Goal: Task Accomplishment & Management: Complete application form

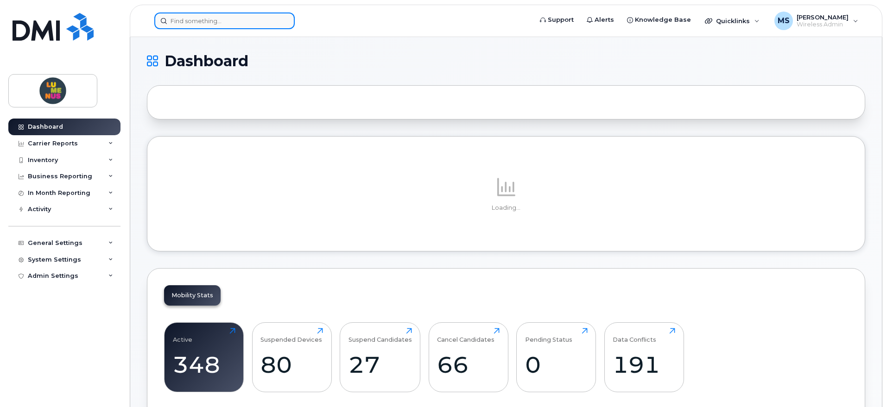
click at [218, 16] on input at bounding box center [224, 21] width 140 height 17
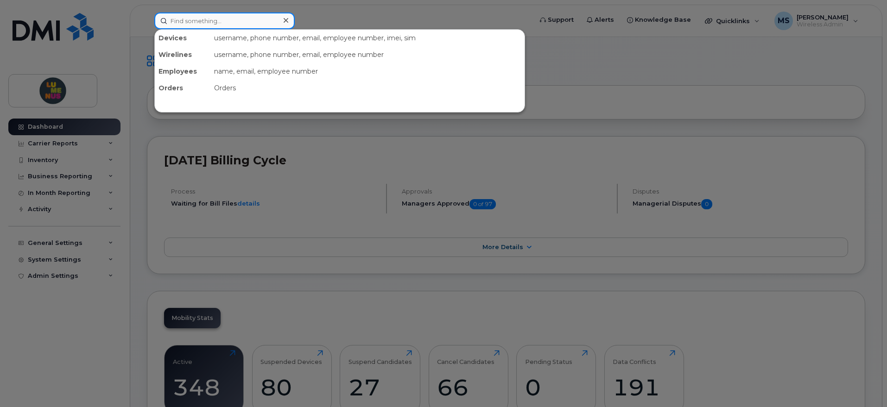
paste input "6475947115"
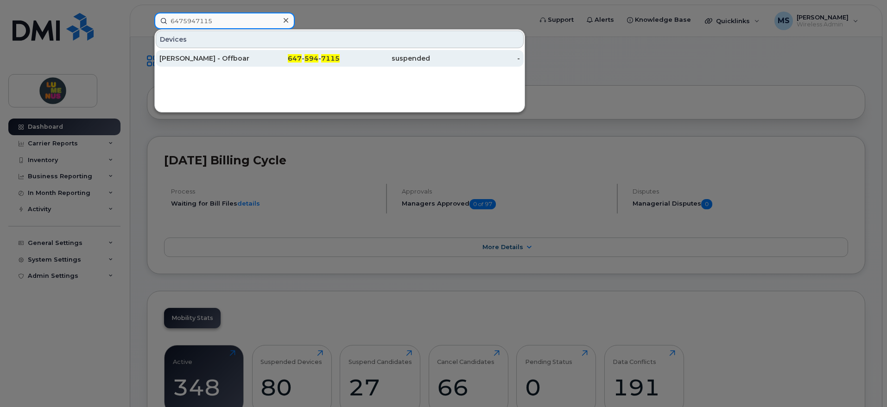
type input "6475947115"
click at [214, 60] on div "[PERSON_NAME] - Offboarded on SR2503-0018" at bounding box center [204, 58] width 90 height 9
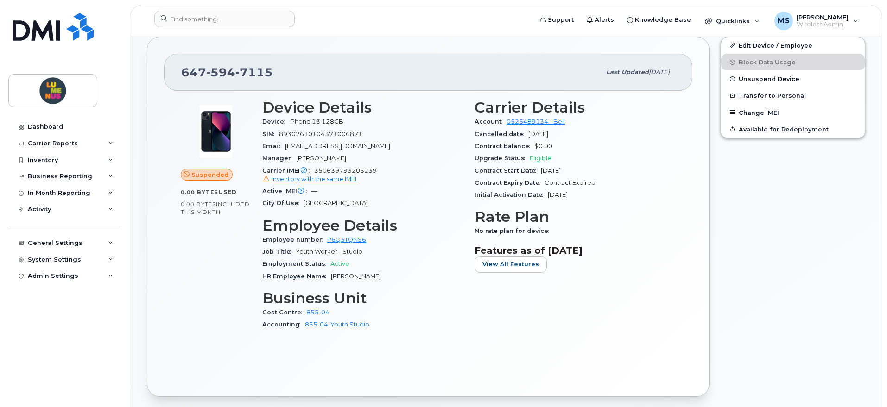
scroll to position [174, 0]
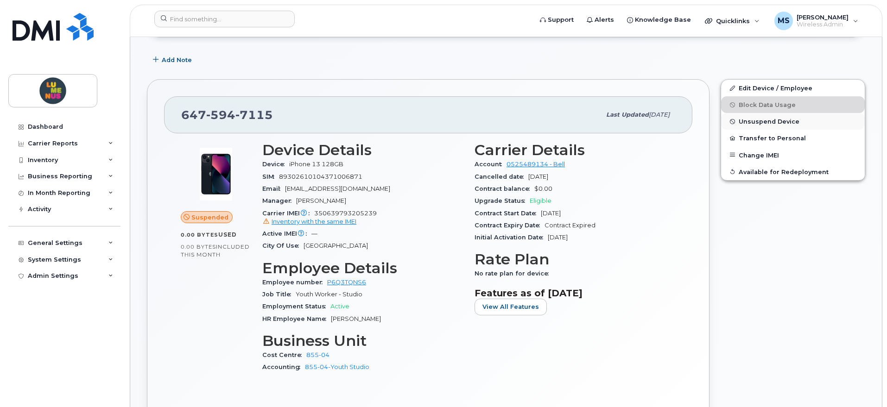
click at [763, 124] on span "Unsuspend Device" at bounding box center [769, 121] width 61 height 7
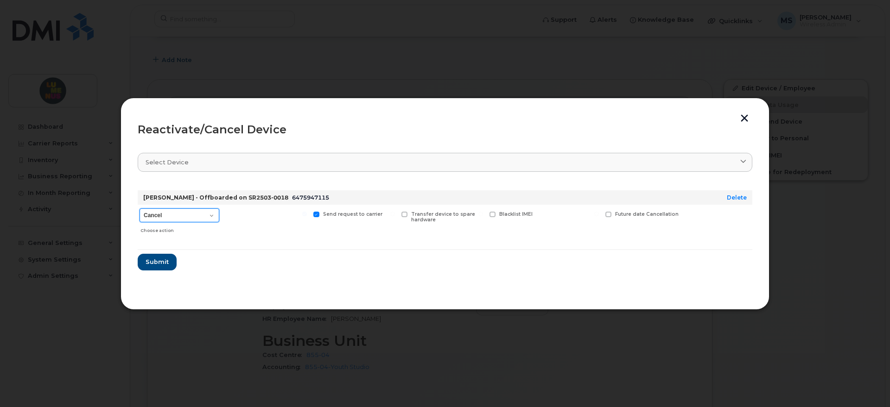
click at [210, 215] on select "Cancel Suspend - Extend Suspension Reactivate" at bounding box center [180, 216] width 80 height 14
select select "[object Object]"
click at [140, 209] on select "Cancel Suspend - Extend Suspension Reactivate" at bounding box center [180, 216] width 80 height 14
click at [164, 261] on span "Submit" at bounding box center [156, 262] width 23 height 9
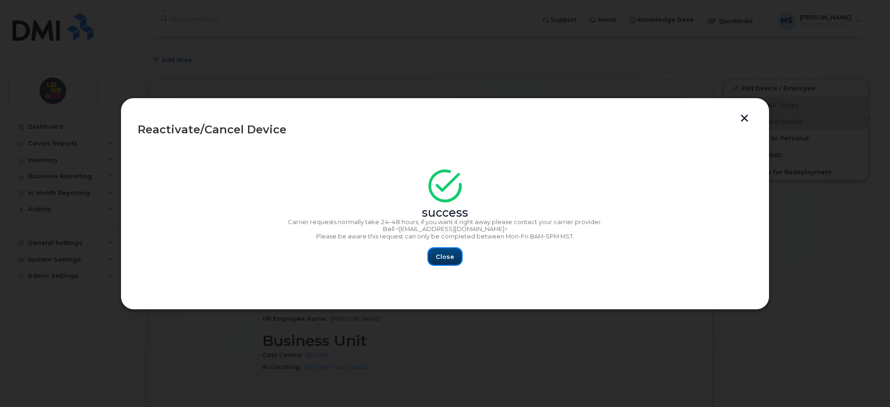
click at [447, 254] on span "Close" at bounding box center [445, 257] width 19 height 9
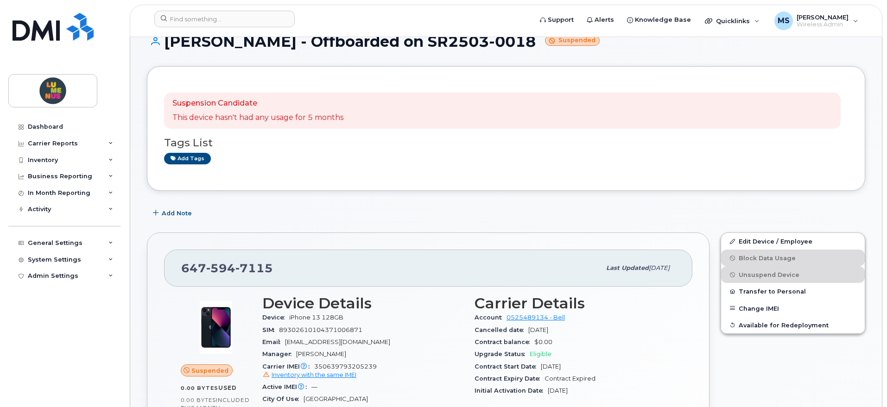
scroll to position [0, 0]
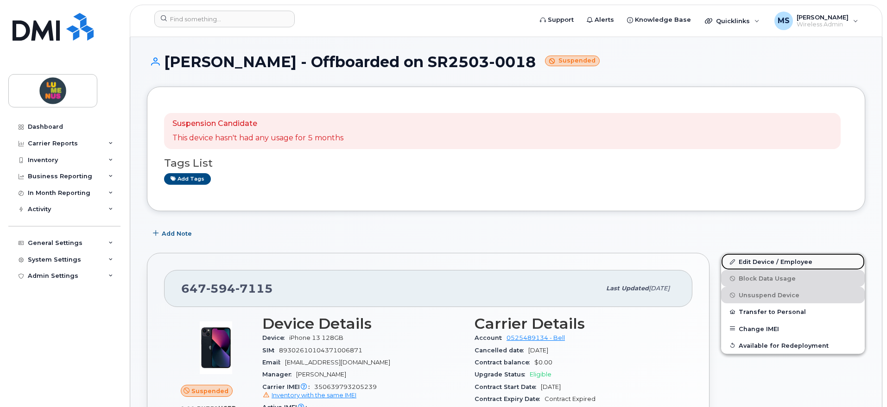
click at [750, 266] on link "Edit Device / Employee" at bounding box center [793, 262] width 144 height 17
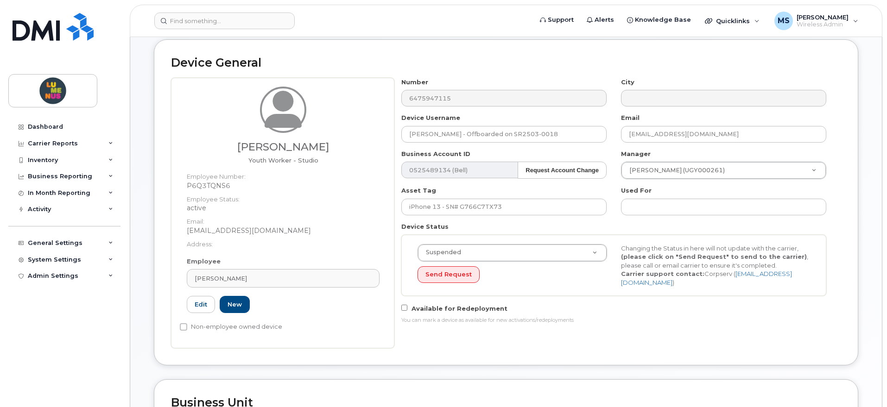
scroll to position [58, 0]
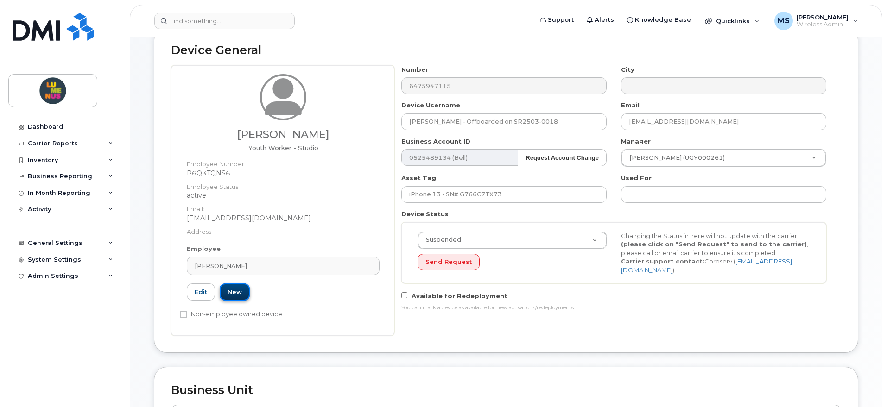
click at [244, 292] on link "New" at bounding box center [235, 292] width 30 height 17
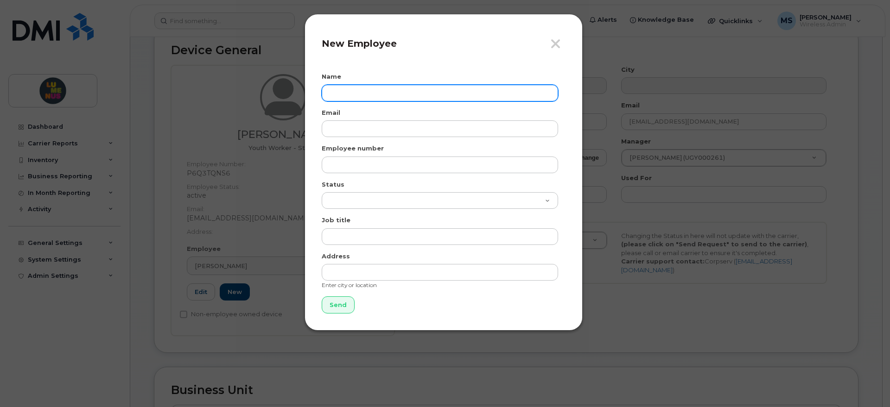
click at [343, 89] on input "text" at bounding box center [440, 93] width 236 height 17
type input "[PERSON_NAME]"
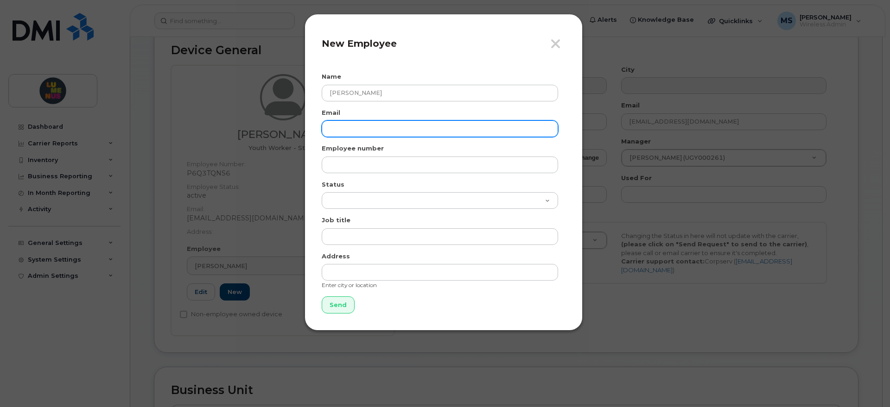
click at [352, 131] on input "email" at bounding box center [440, 129] width 236 height 17
paste input "jpasia@lumenus.ca"
type input "jpasia@lumenus.ca"
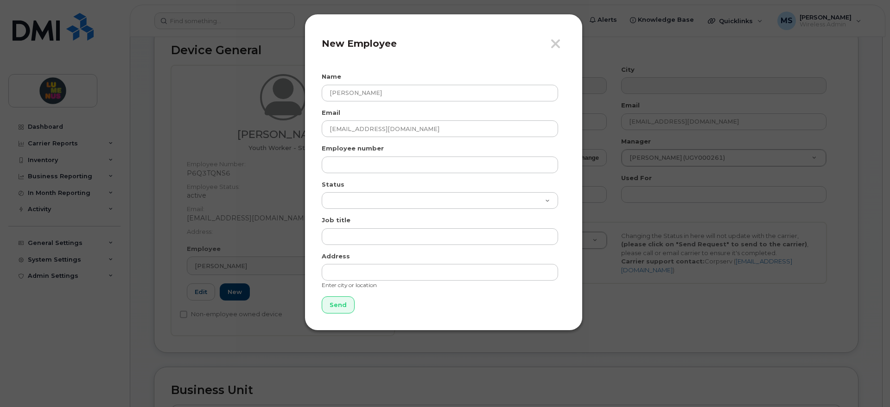
click at [491, 150] on div "Employee number" at bounding box center [444, 158] width 244 height 29
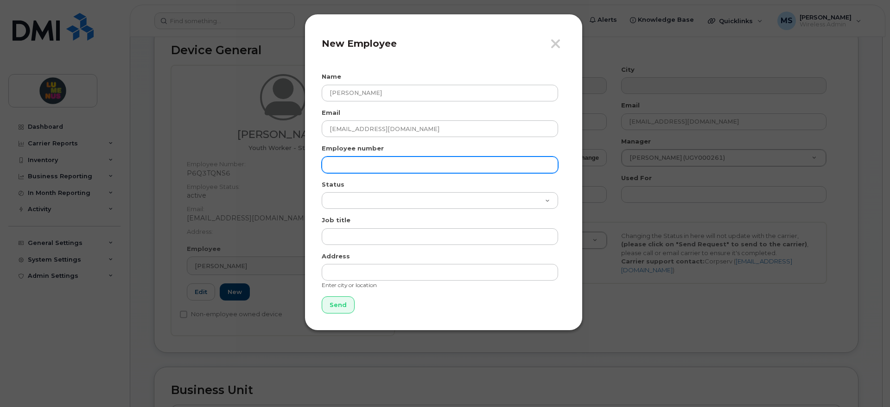
click at [382, 162] on input "text" at bounding box center [440, 165] width 236 height 17
paste input "SR2508-0013"
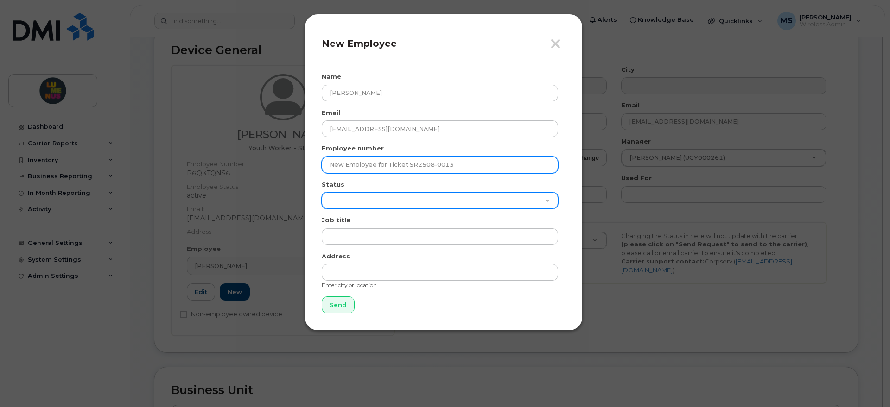
type input "New Employee for Ticket SR2508-0013"
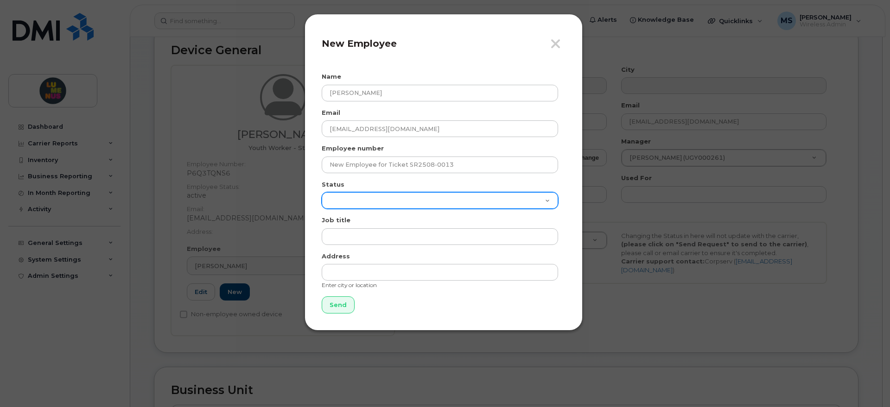
click at [366, 197] on select "Active On-Leave Long Term Short Term Maternity Leave Temp Layoff Inactive" at bounding box center [440, 200] width 236 height 17
select select "active"
click at [322, 192] on select "Active On-Leave Long Term Short Term Maternity Leave Temp Layoff Inactive" at bounding box center [440, 200] width 236 height 17
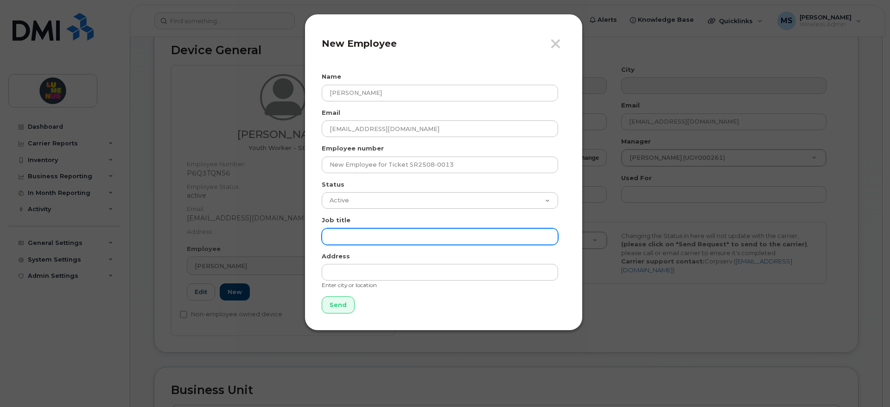
click at [356, 229] on input "text" at bounding box center [440, 237] width 236 height 17
paste input "Youth Worker Studio"
type input "Youth Worker Studio"
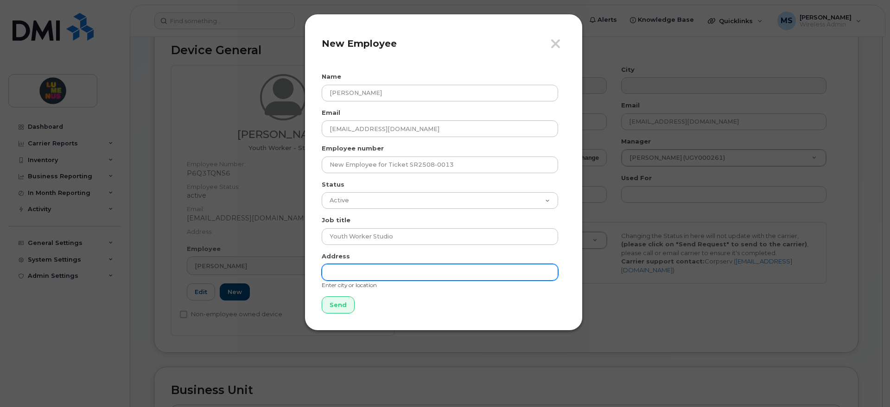
click at [389, 272] on input "text" at bounding box center [440, 272] width 236 height 17
click at [352, 274] on input "text" at bounding box center [440, 272] width 236 height 17
paste input "Wellesley"
click at [541, 300] on form "Name Jessica Pasia Email jpasia@lumenus.ca Employee number New Employee for Tic…" at bounding box center [444, 192] width 244 height 241
click at [368, 270] on input "Wellesley" at bounding box center [440, 272] width 236 height 17
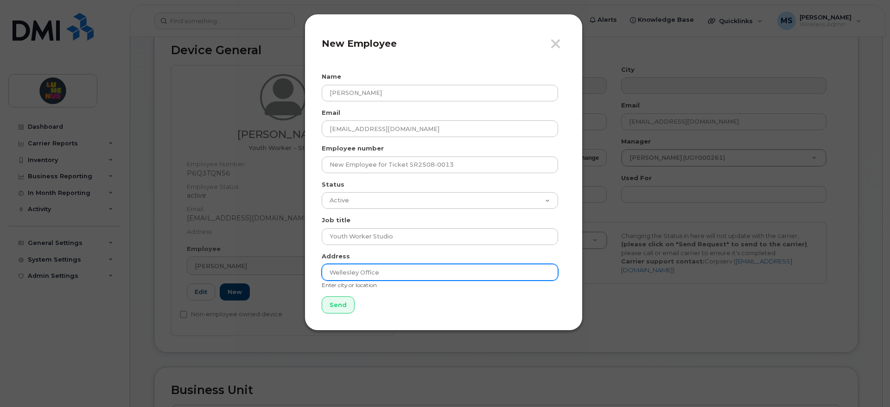
type input "Wellesley Office"
click at [507, 295] on form "Name Jessica Pasia Email jpasia@lumenus.ca Employee number New Employee for Tic…" at bounding box center [444, 192] width 244 height 241
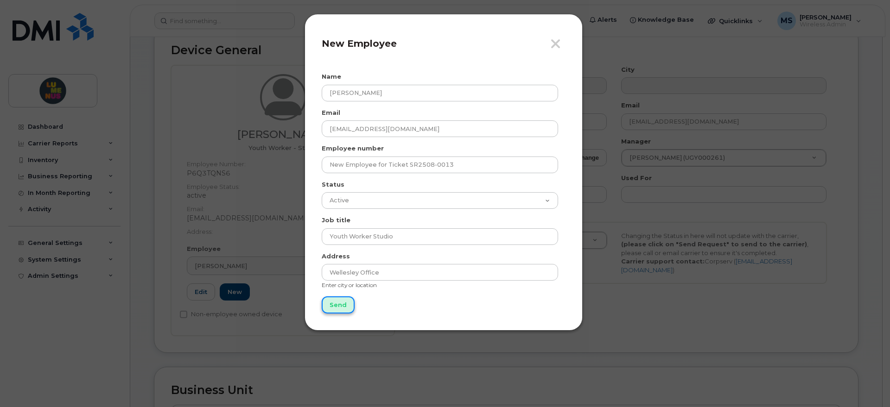
click at [337, 305] on input "Send" at bounding box center [338, 305] width 33 height 17
type input "Send"
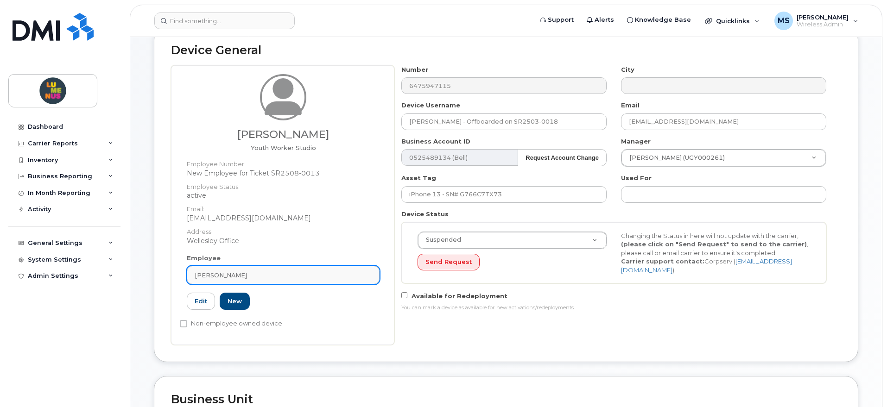
click at [275, 275] on div "[PERSON_NAME]" at bounding box center [283, 275] width 177 height 9
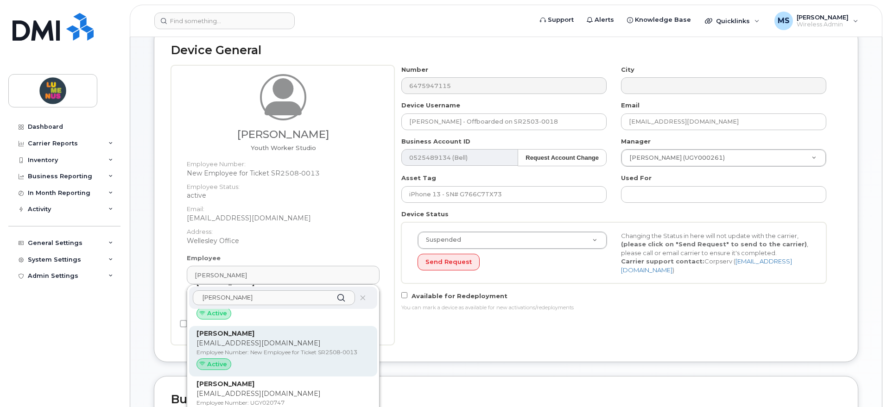
scroll to position [141, 0]
type input "jessica"
click at [263, 347] on div "Jessica Pasia jpasia@lumenus.ca Employee Number: New Employee for Ticket SR2508…" at bounding box center [283, 349] width 173 height 45
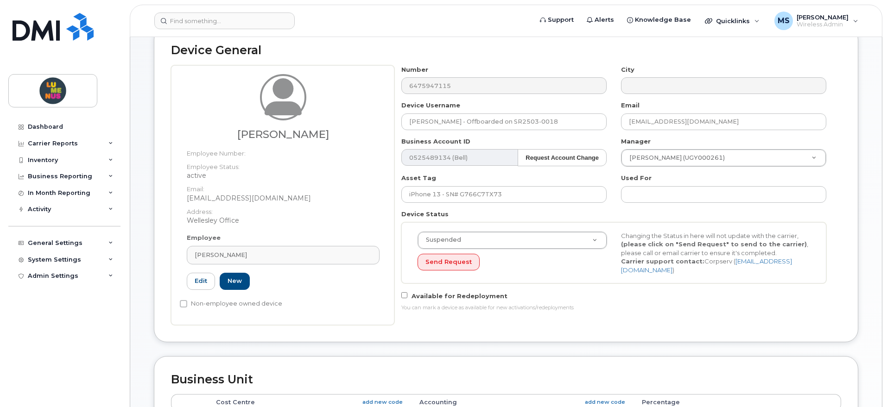
type input "New Employee for Ticket SR2508-0013"
type input "Jessica Pasia"
type input "jpasia@lumenus.ca"
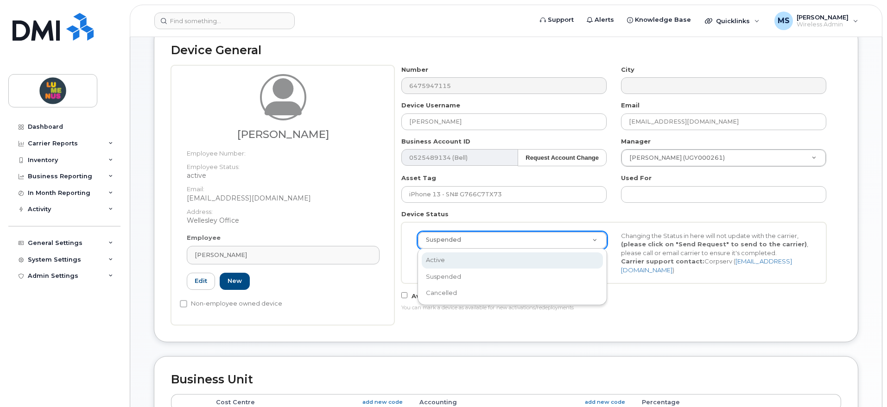
select select "active"
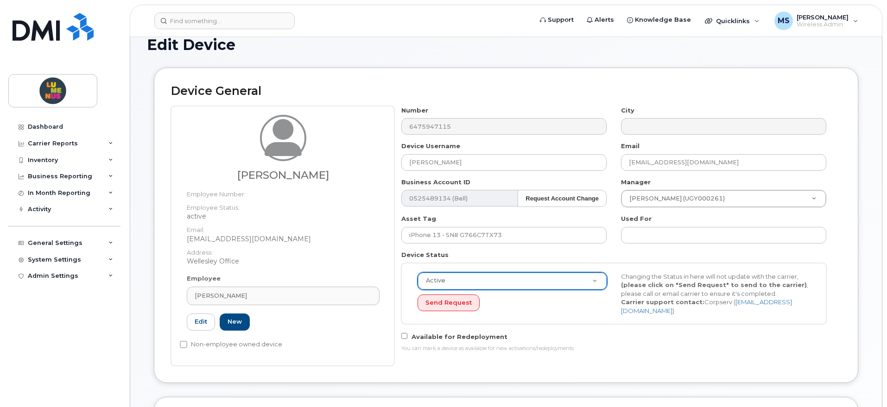
scroll to position [0, 0]
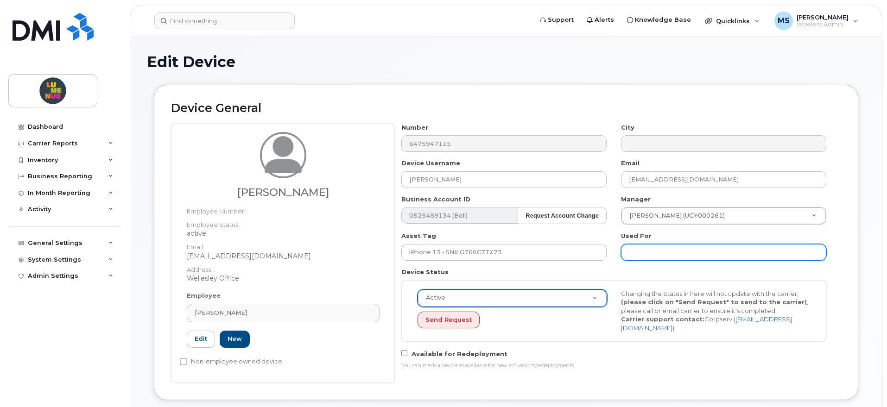
click at [651, 258] on input "text" at bounding box center [723, 252] width 205 height 17
click at [682, 257] on input "text" at bounding box center [723, 252] width 205 height 17
paste input "SR2508-0013"
type input "Onboarding Ticket SR2508-0013"
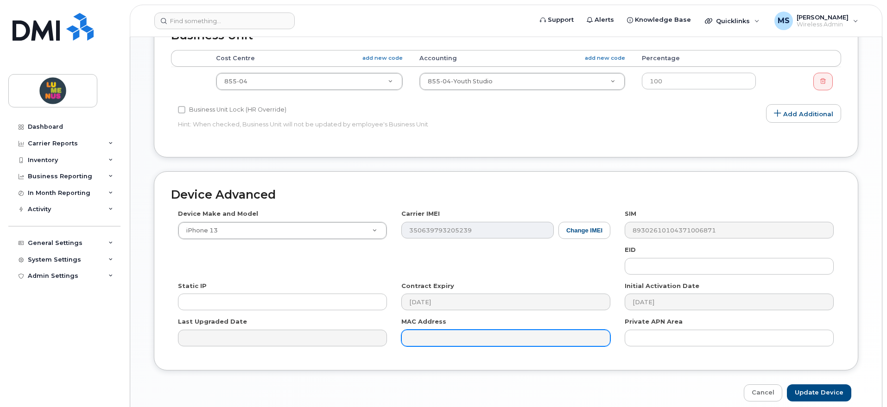
scroll to position [443, 0]
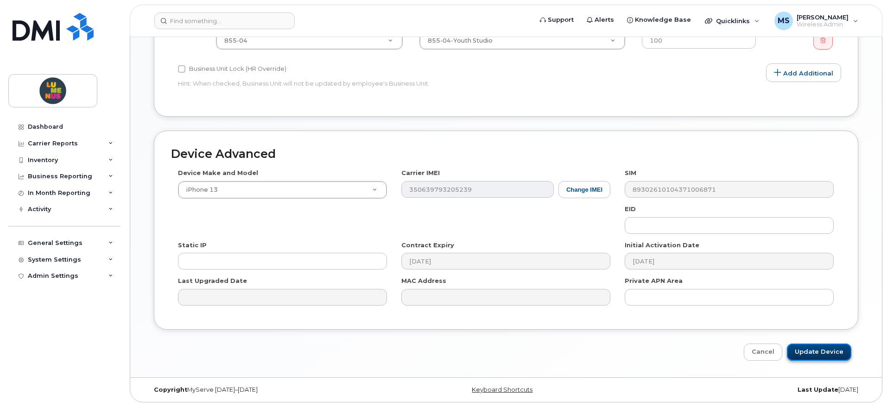
click at [829, 355] on input "Update Device" at bounding box center [819, 352] width 64 height 17
type input "Saving..."
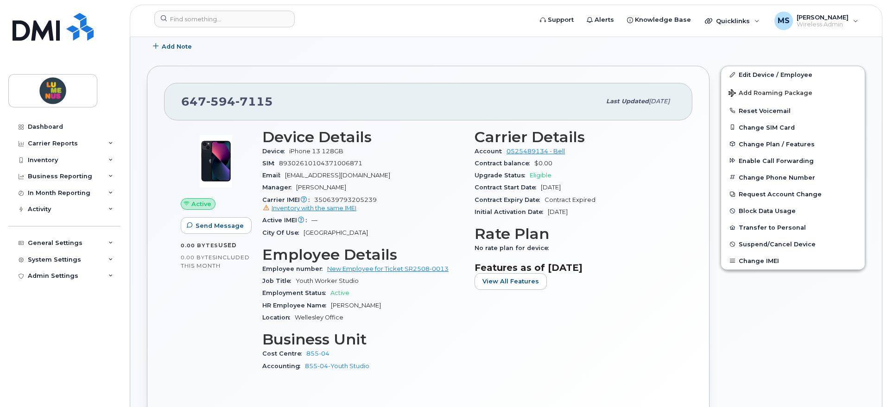
scroll to position [232, 0]
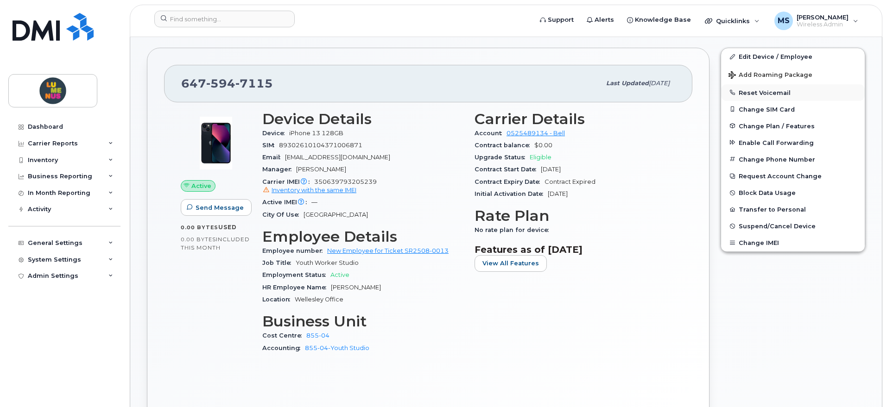
click at [762, 91] on button "Reset Voicemail" at bounding box center [793, 92] width 144 height 17
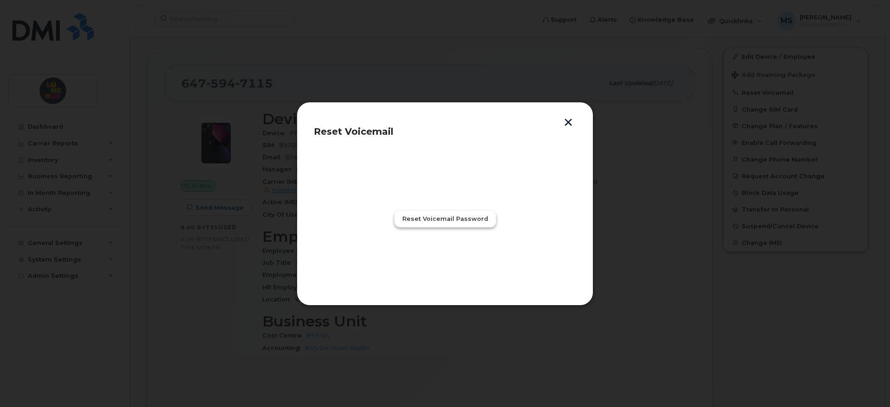
click at [482, 219] on span "Reset Voicemail Password" at bounding box center [445, 219] width 86 height 9
click at [447, 258] on span "Close" at bounding box center [445, 259] width 19 height 9
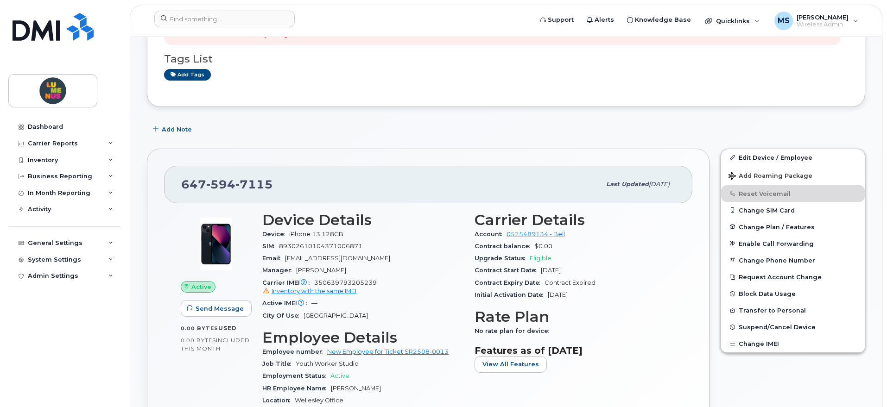
scroll to position [0, 0]
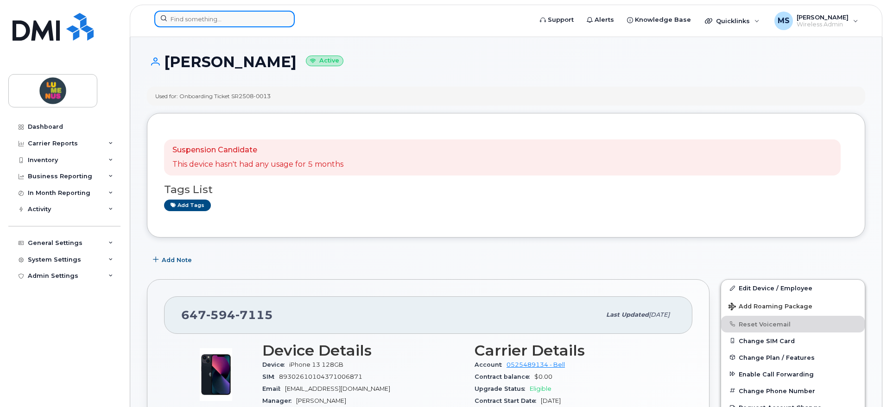
click at [227, 15] on input at bounding box center [224, 19] width 140 height 17
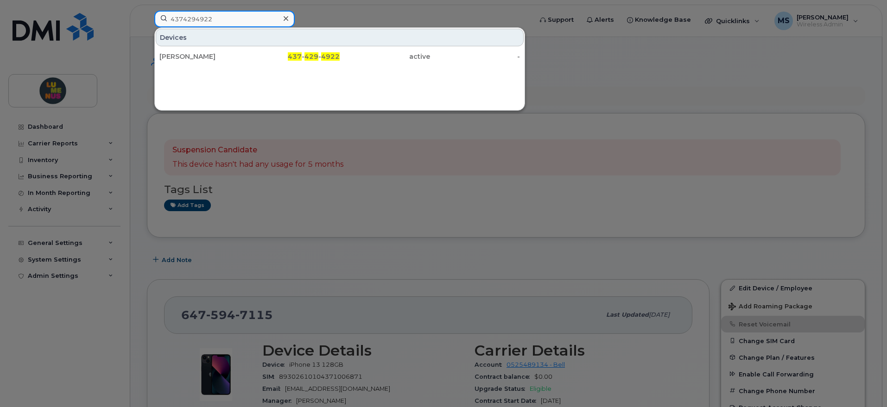
type input "4374294922"
